Goal: Task Accomplishment & Management: Complete application form

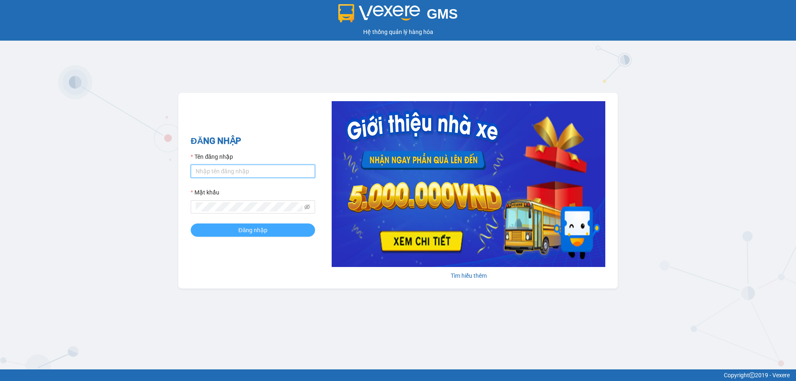
type input "bagahophong.tuanhung"
click at [254, 229] on span "Đăng nhập" at bounding box center [253, 230] width 29 height 9
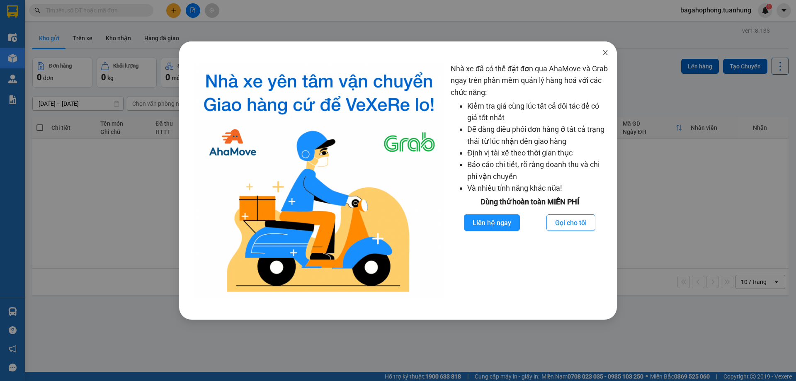
click at [605, 52] on icon "close" at bounding box center [605, 52] width 5 height 5
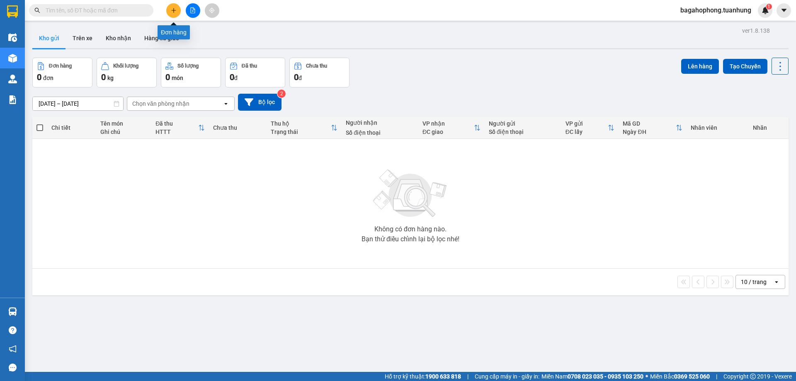
click at [172, 8] on icon "plus" at bounding box center [174, 10] width 6 height 6
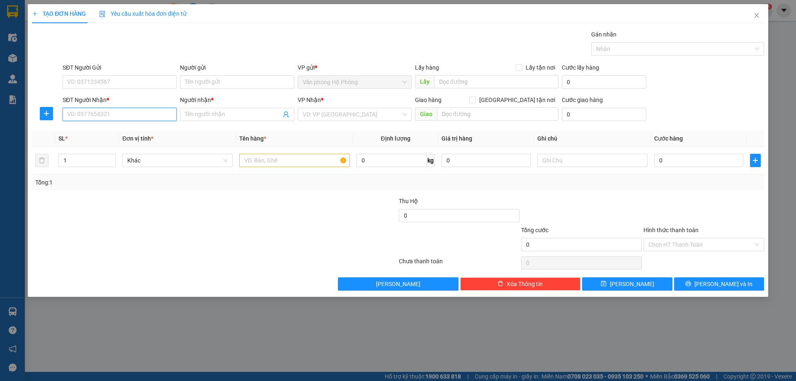
click at [117, 117] on input "SĐT Người Nhận *" at bounding box center [120, 114] width 114 height 13
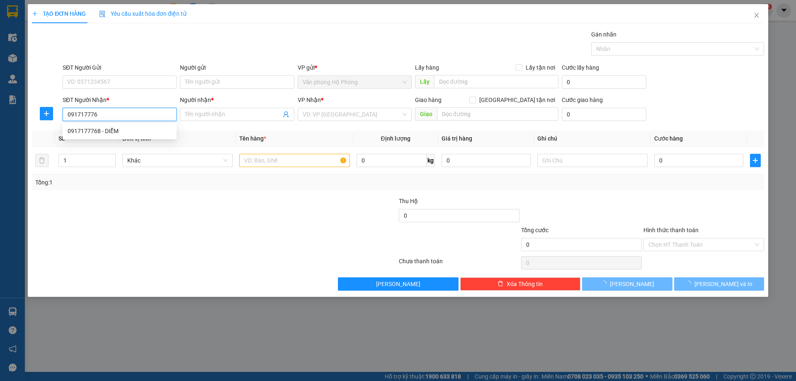
type input "0917177768"
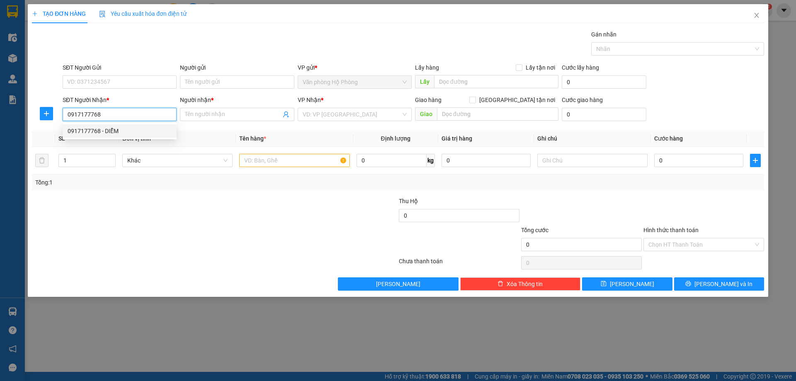
click at [139, 125] on div "0917177768 - DIỄM" at bounding box center [120, 130] width 114 height 13
type input "DIỄM"
type input "0917177768"
click at [242, 160] on input "text" at bounding box center [294, 160] width 110 height 13
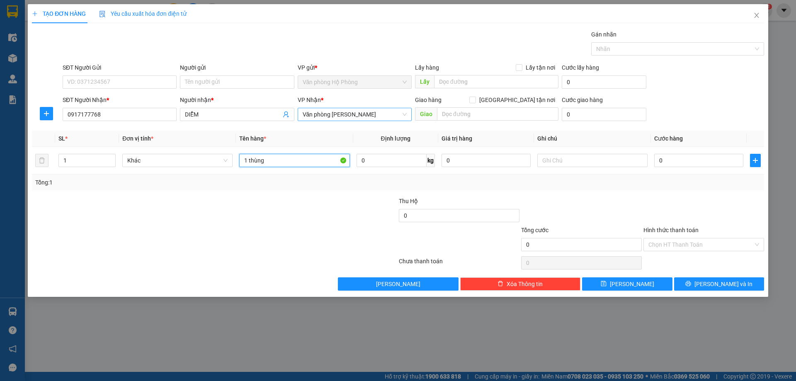
click at [383, 113] on span "Văn phòng [PERSON_NAME]" at bounding box center [355, 114] width 104 height 12
type input "1 thùng"
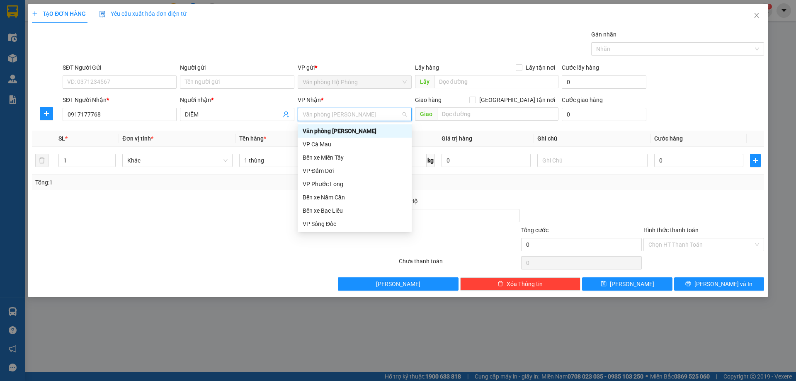
click at [380, 128] on div "Văn phòng [PERSON_NAME]" at bounding box center [355, 131] width 104 height 9
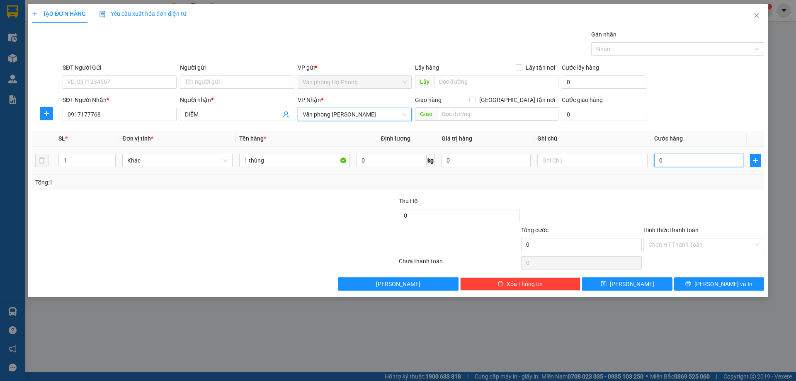
click at [657, 160] on input "0" at bounding box center [699, 160] width 89 height 13
type input "7"
type input "70"
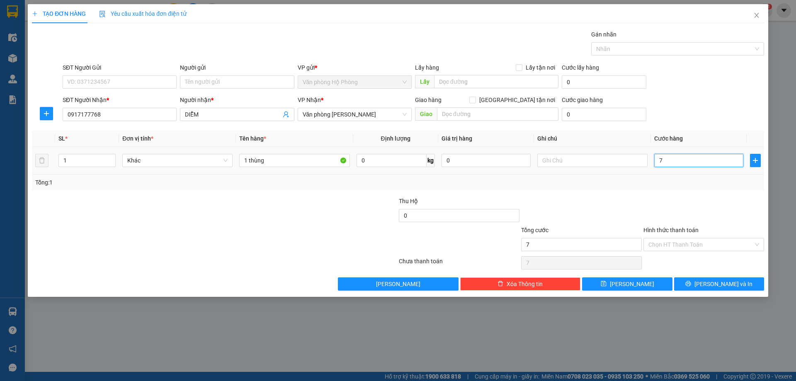
type input "70"
type input "700"
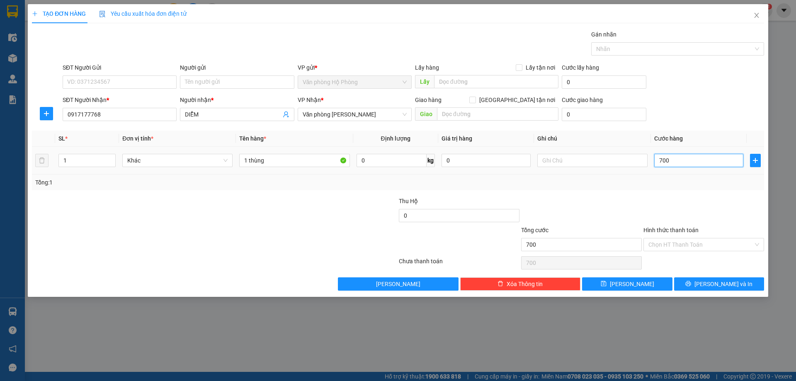
type input "7.000"
type input "70.000"
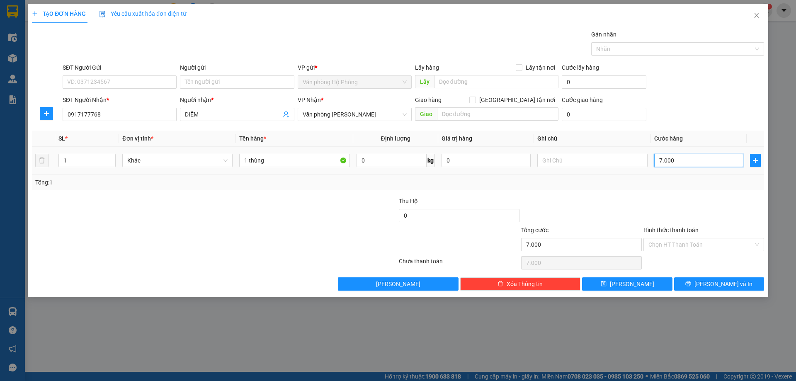
type input "70.000"
click at [712, 241] on input "Hình thức thanh toán" at bounding box center [701, 245] width 105 height 12
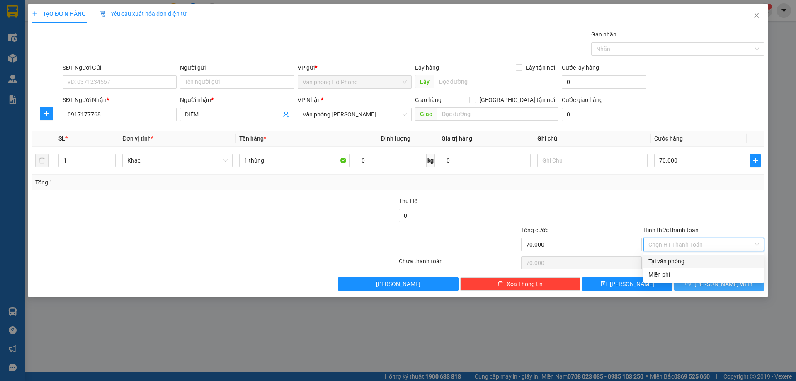
click at [744, 283] on button "[PERSON_NAME] và In" at bounding box center [719, 283] width 90 height 13
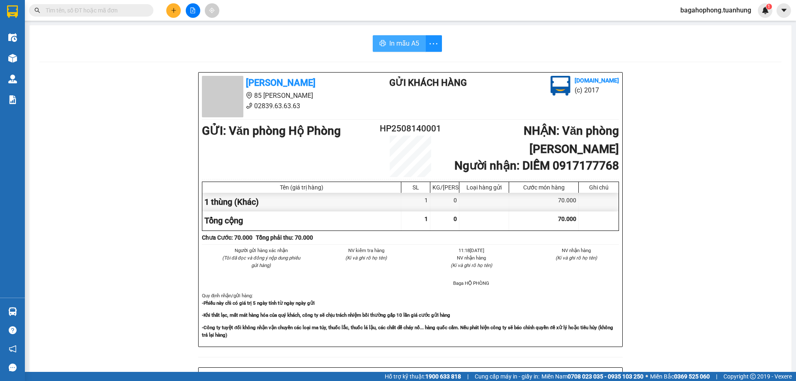
click at [412, 41] on span "In mẫu A5" at bounding box center [404, 43] width 30 height 10
